Goal: Task Accomplishment & Management: Manage account settings

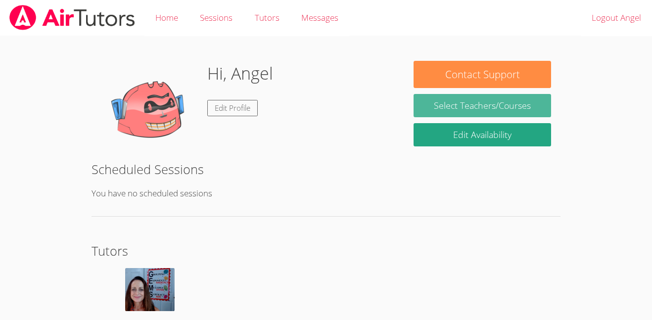
click at [497, 97] on link "Select Teachers/Courses" at bounding box center [481, 105] width 137 height 23
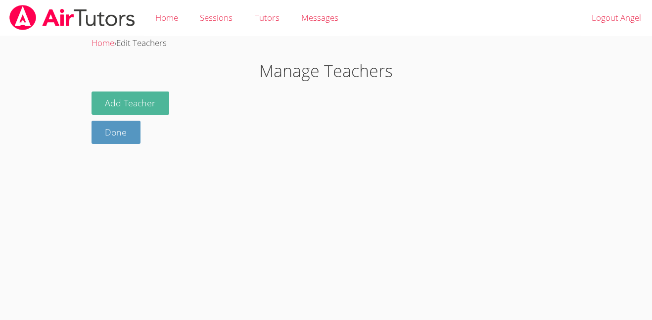
click at [156, 113] on button "Add Teacher" at bounding box center [130, 102] width 78 height 23
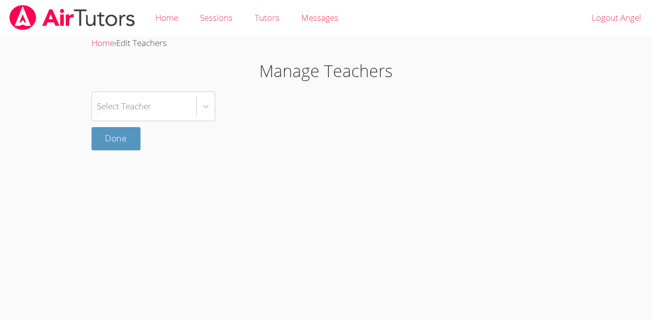
click at [156, 113] on div "Select Teacher" at bounding box center [144, 106] width 104 height 29
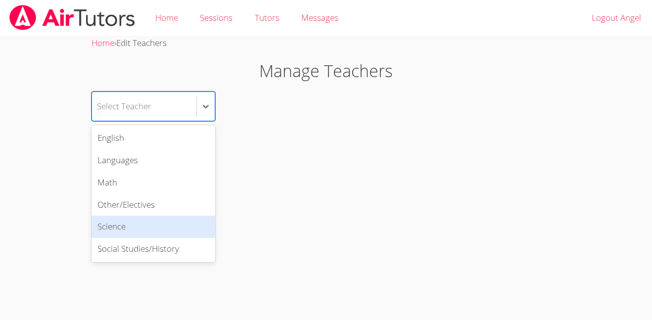
drag, startPoint x: 161, startPoint y: 241, endPoint x: 159, endPoint y: 231, distance: 9.6
click at [159, 231] on div "English Languages Math Other/Electives Science Social Studies/History" at bounding box center [153, 193] width 124 height 137
click at [159, 231] on div "Science" at bounding box center [153, 227] width 124 height 22
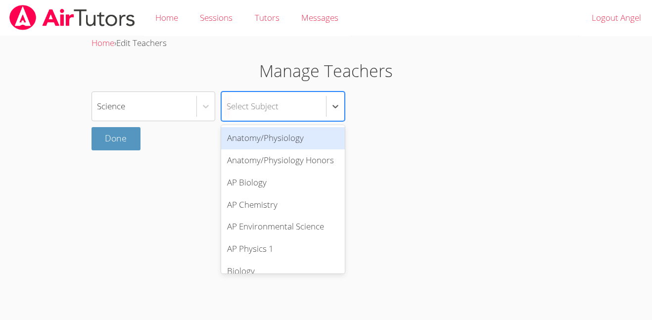
click at [252, 106] on div "Select Subject" at bounding box center [252, 106] width 52 height 14
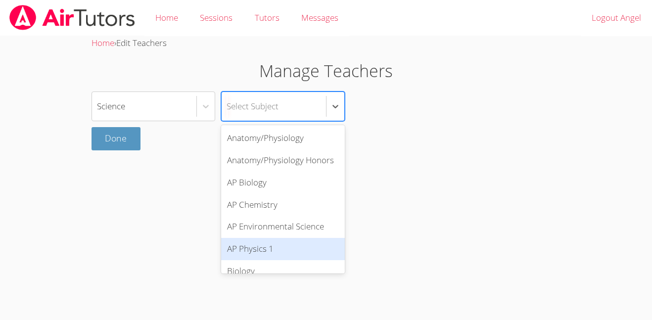
click at [283, 244] on div "AP Physics 1" at bounding box center [283, 249] width 124 height 22
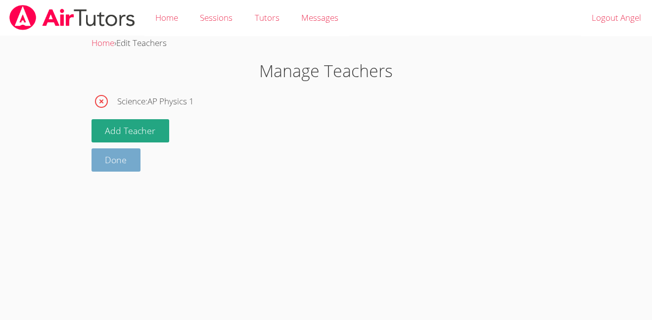
click at [102, 158] on link "Done" at bounding box center [115, 159] width 49 height 23
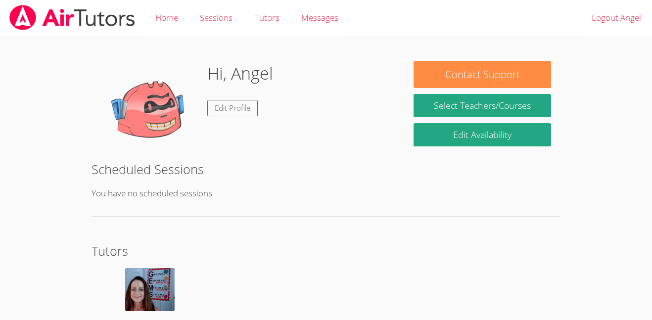
scroll to position [63, 0]
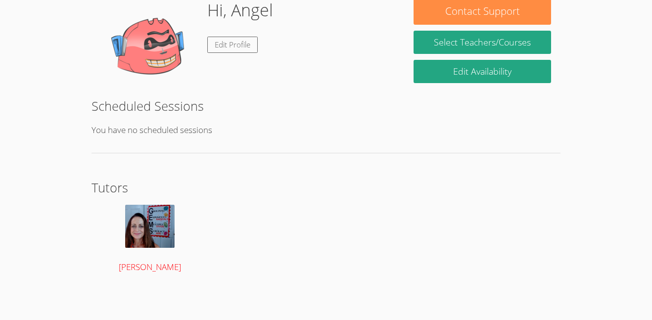
click at [157, 245] on img at bounding box center [149, 226] width 49 height 43
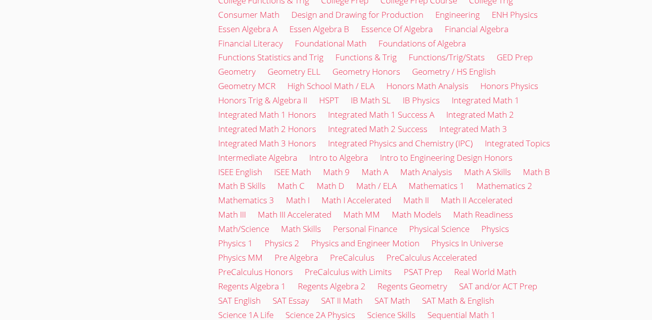
scroll to position [1181, 0]
